Goal: Find specific page/section: Locate a particular part of the current website

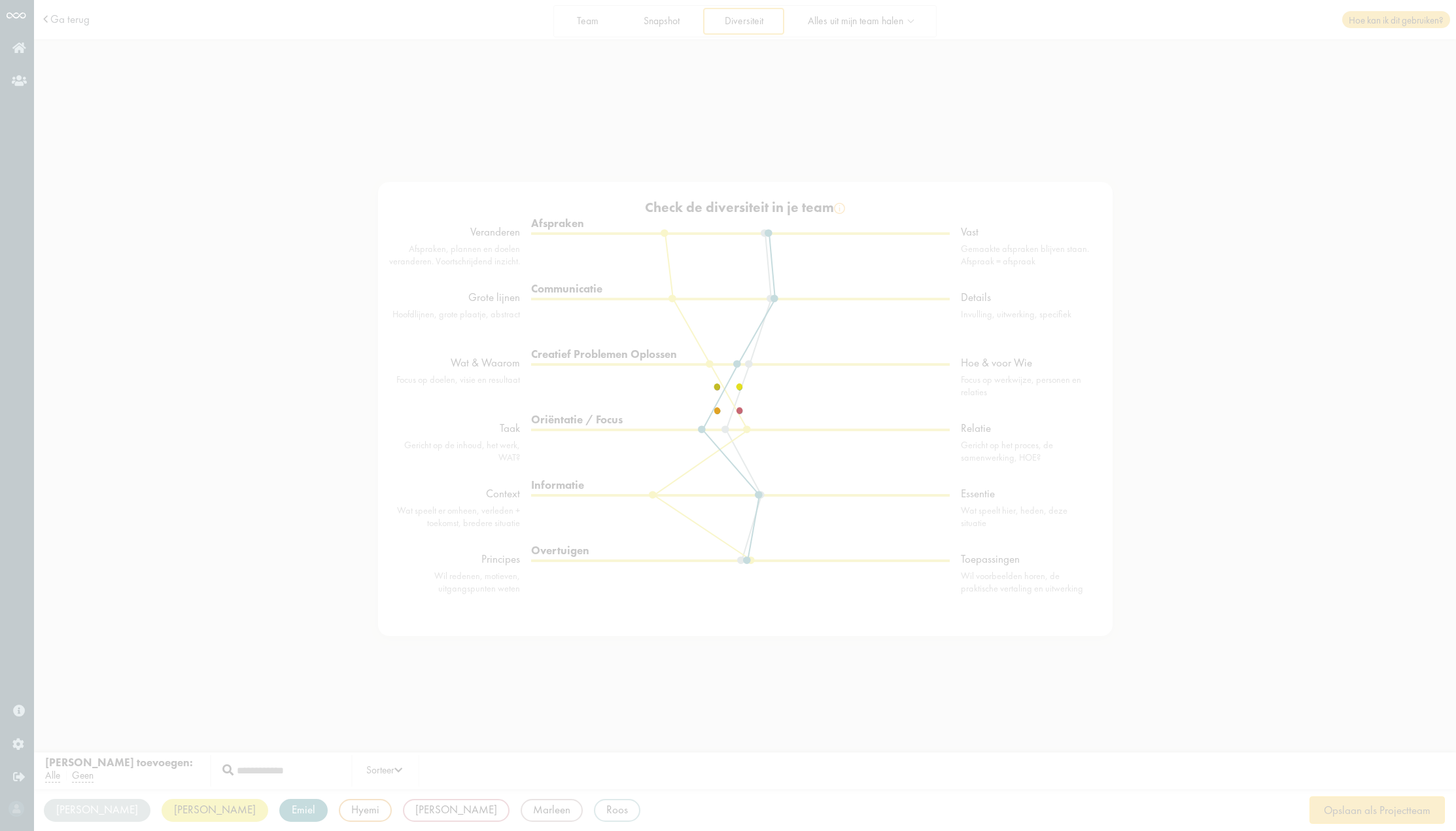
click at [687, 391] on div at bounding box center [728, 416] width 82 height 49
click at [687, 440] on div at bounding box center [728, 416] width 82 height 49
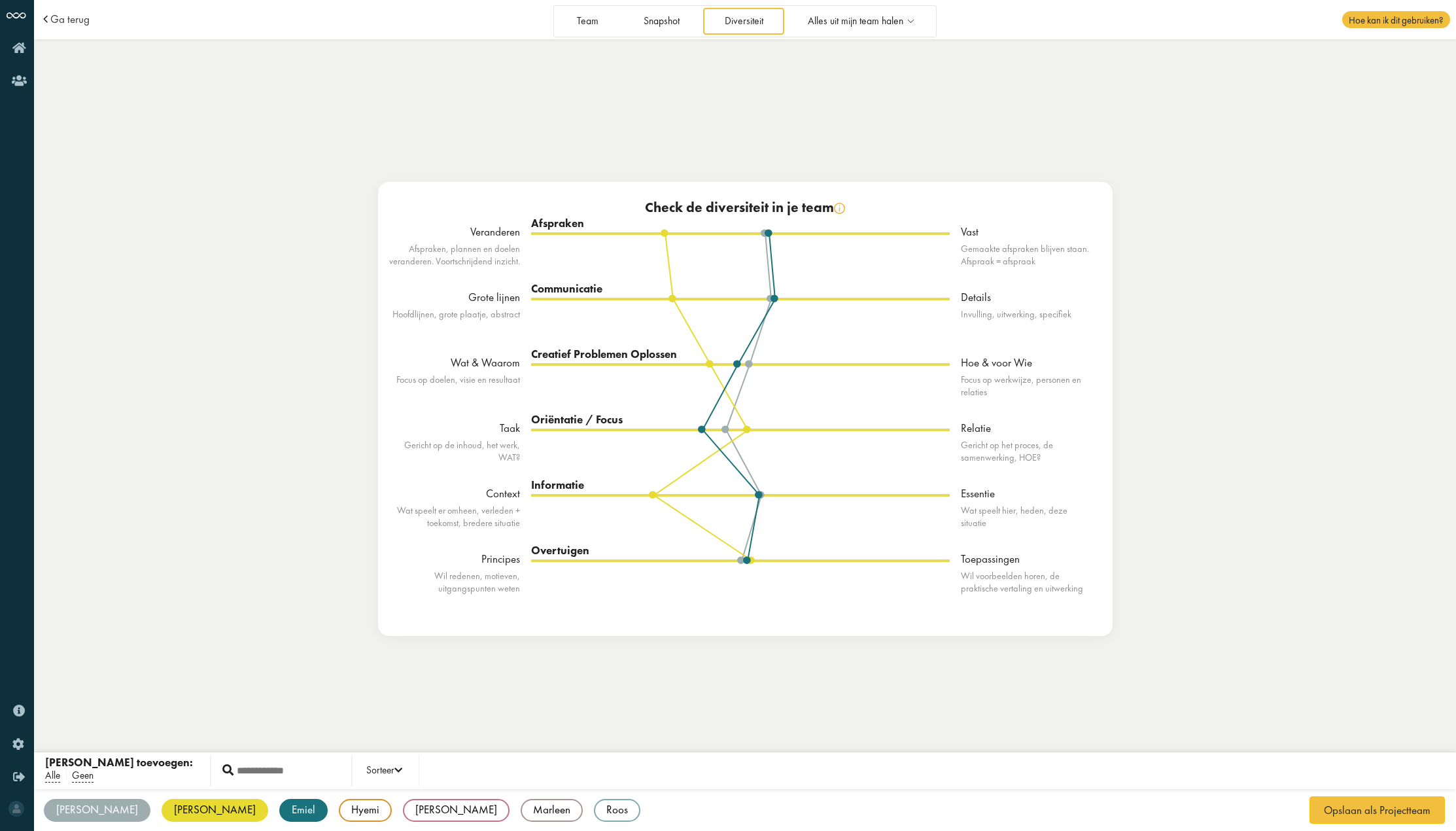
click at [339, 808] on div "Hyemi" at bounding box center [365, 810] width 53 height 23
click at [403, 808] on div "[PERSON_NAME]" at bounding box center [456, 810] width 107 height 23
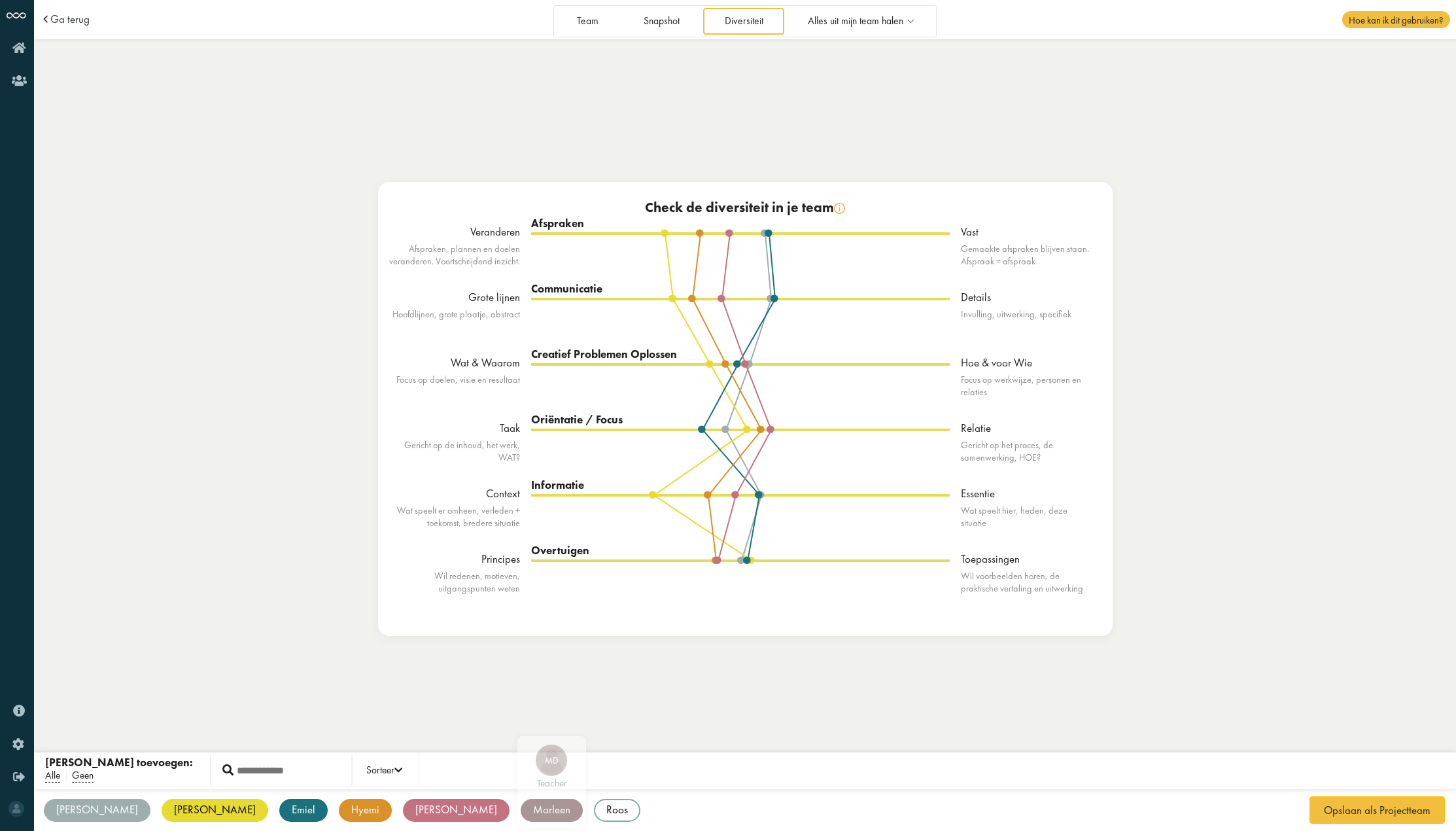
click at [521, 808] on div "Marleen" at bounding box center [551, 810] width 62 height 23
click at [594, 808] on div "Roos" at bounding box center [617, 810] width 46 height 23
